Goal: Task Accomplishment & Management: Manage account settings

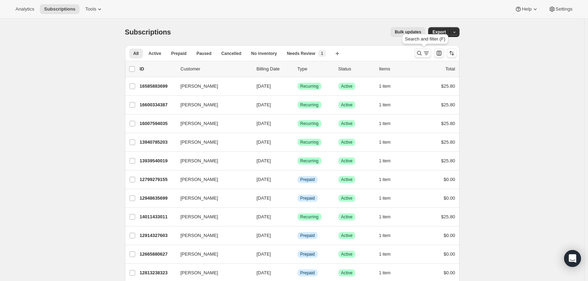
click at [426, 53] on icon "Search and filter results" at bounding box center [426, 53] width 7 height 7
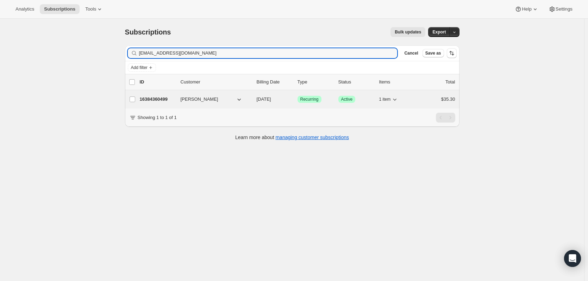
type input "[EMAIL_ADDRESS][DOMAIN_NAME]"
drag, startPoint x: 200, startPoint y: 98, endPoint x: 203, endPoint y: 101, distance: 4.6
click at [201, 98] on span "[PERSON_NAME]" at bounding box center [200, 99] width 38 height 7
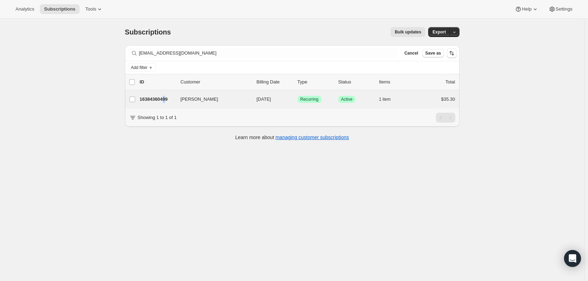
click at [168, 94] on div "[PERSON_NAME] 16384360499 [PERSON_NAME] [DATE] Success Recurring Success Active…" at bounding box center [292, 99] width 335 height 18
click at [233, 93] on div "[PERSON_NAME] 16384360499 [PERSON_NAME] [DATE] Success Recurring Success Active…" at bounding box center [292, 99] width 335 height 18
click at [160, 106] on div "[PERSON_NAME] 16384360499 [PERSON_NAME] [DATE] Success Recurring Success Active…" at bounding box center [292, 99] width 335 height 18
click at [153, 102] on p "16384360499" at bounding box center [157, 99] width 35 height 7
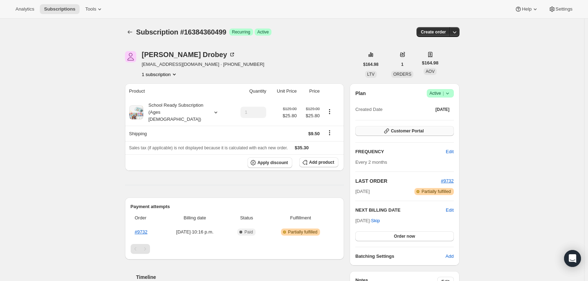
click at [387, 131] on icon "button" at bounding box center [386, 131] width 7 height 7
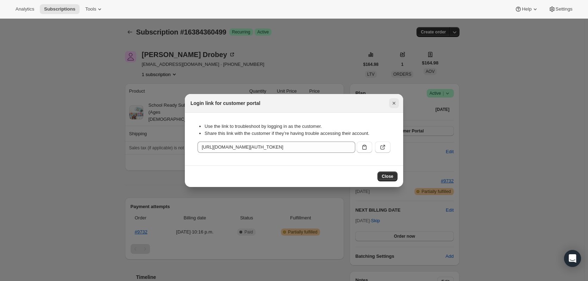
click at [392, 104] on icon "Close" at bounding box center [394, 103] width 7 height 7
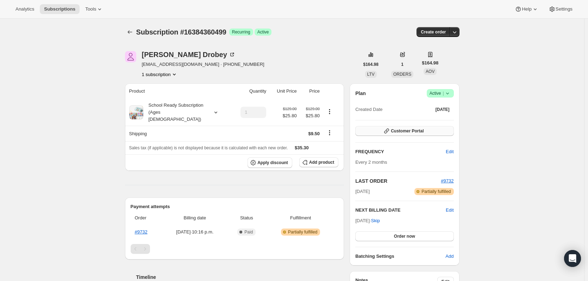
click at [384, 128] on button "Customer Portal" at bounding box center [404, 131] width 98 height 10
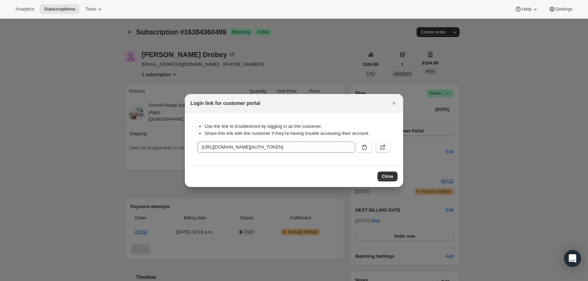
click at [381, 147] on icon ":rcc:" at bounding box center [383, 147] width 4 height 4
